Goal: Navigation & Orientation: Find specific page/section

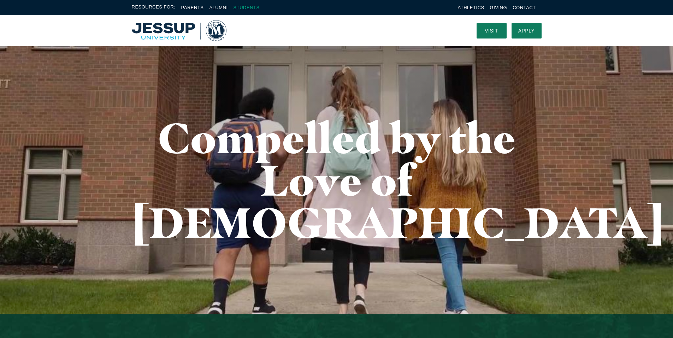
click at [243, 8] on link "Students" at bounding box center [247, 7] width 26 height 5
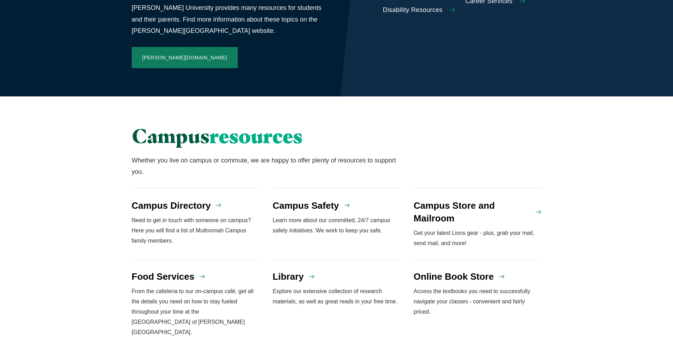
scroll to position [459, 0]
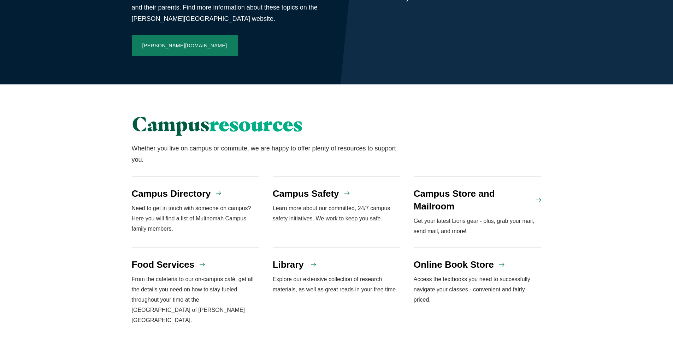
click at [295, 258] on h4 "Library" at bounding box center [288, 264] width 31 height 13
